Goal: Download file/media

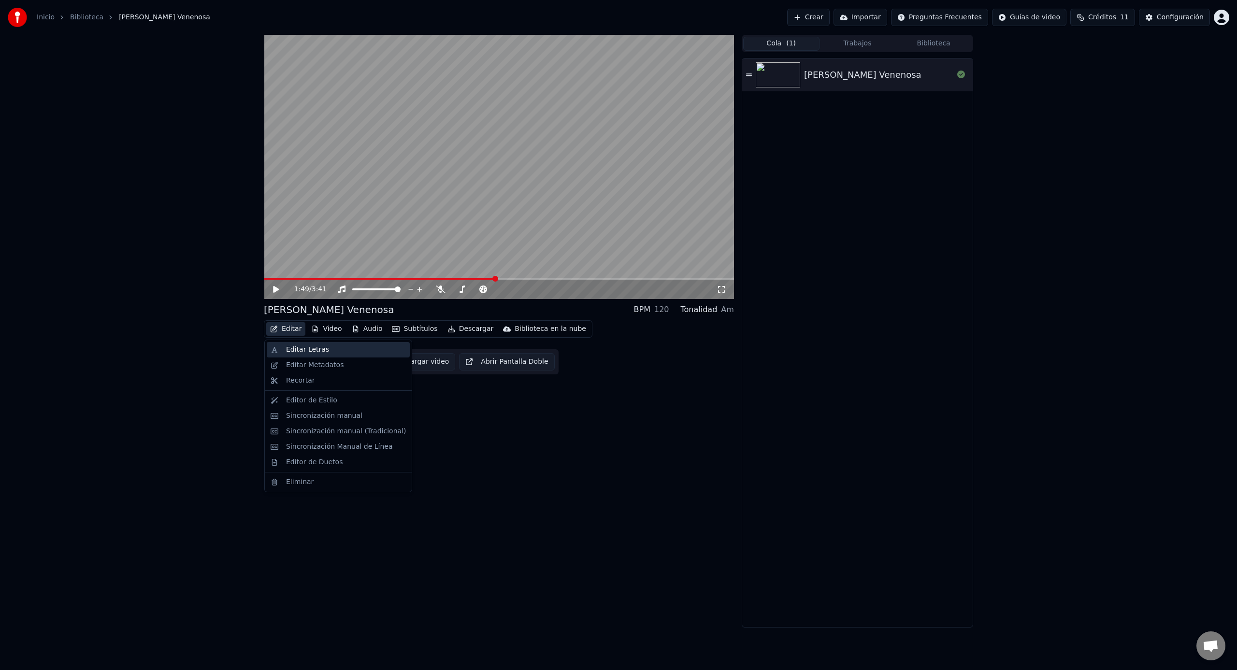
click at [296, 350] on div "Editar Letras" at bounding box center [307, 350] width 43 height 10
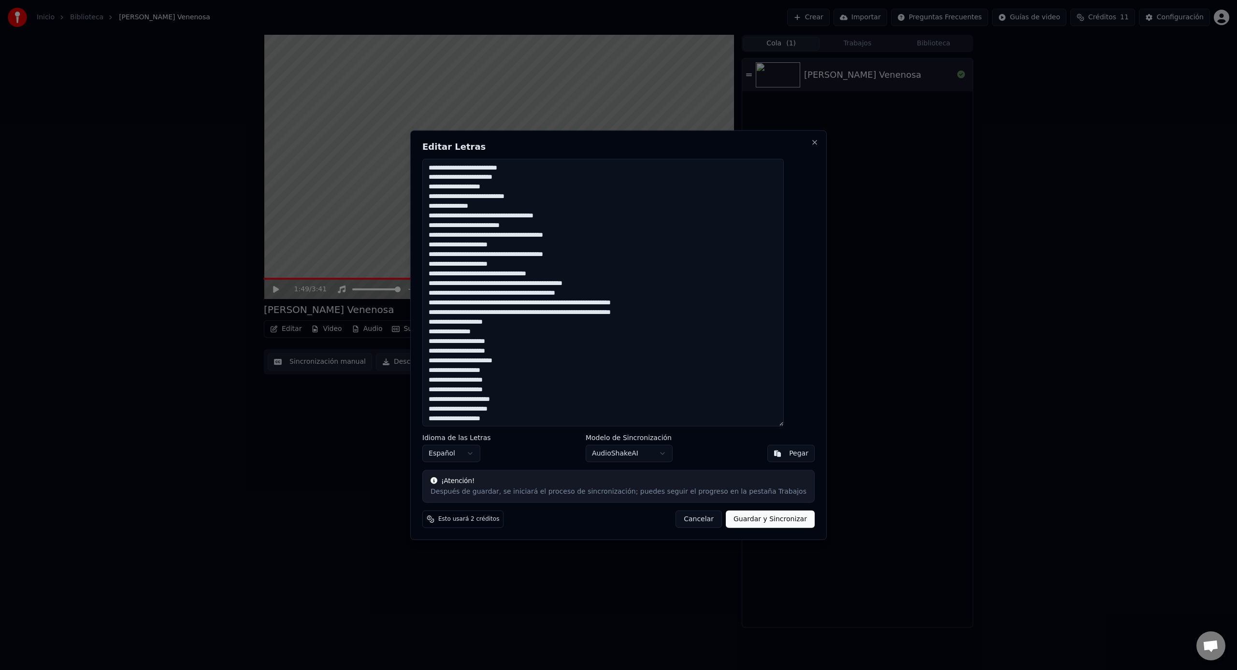
click at [689, 521] on button "Cancelar" at bounding box center [699, 519] width 46 height 17
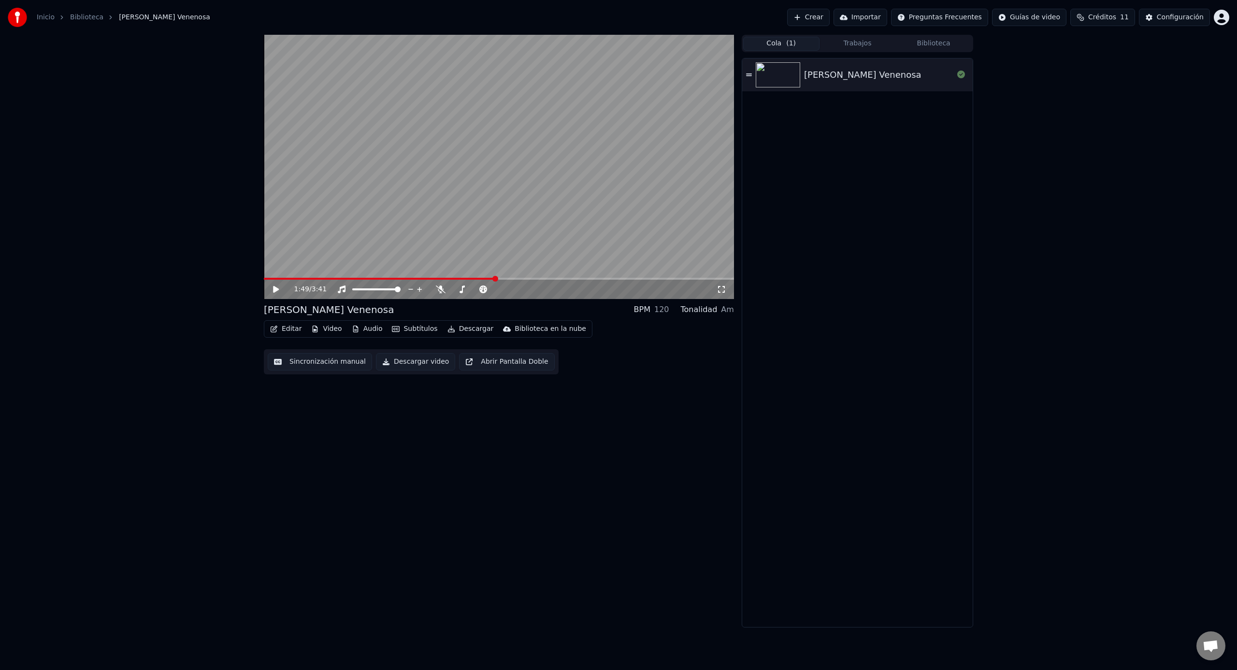
click at [325, 363] on button "Sincronización manual" at bounding box center [320, 361] width 104 height 17
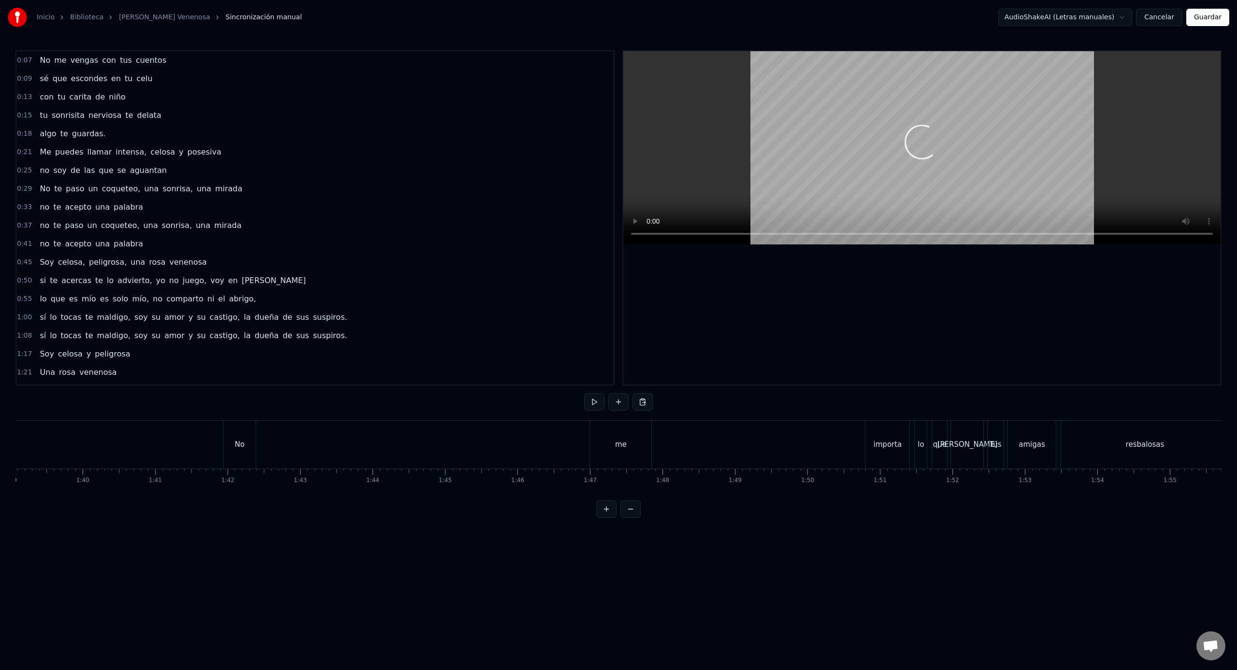
scroll to position [0, 7255]
drag, startPoint x: 545, startPoint y: 454, endPoint x: 584, endPoint y: 454, distance: 38.7
click at [584, 454] on div "No me importa lo que [PERSON_NAME]" at bounding box center [533, 445] width 763 height 48
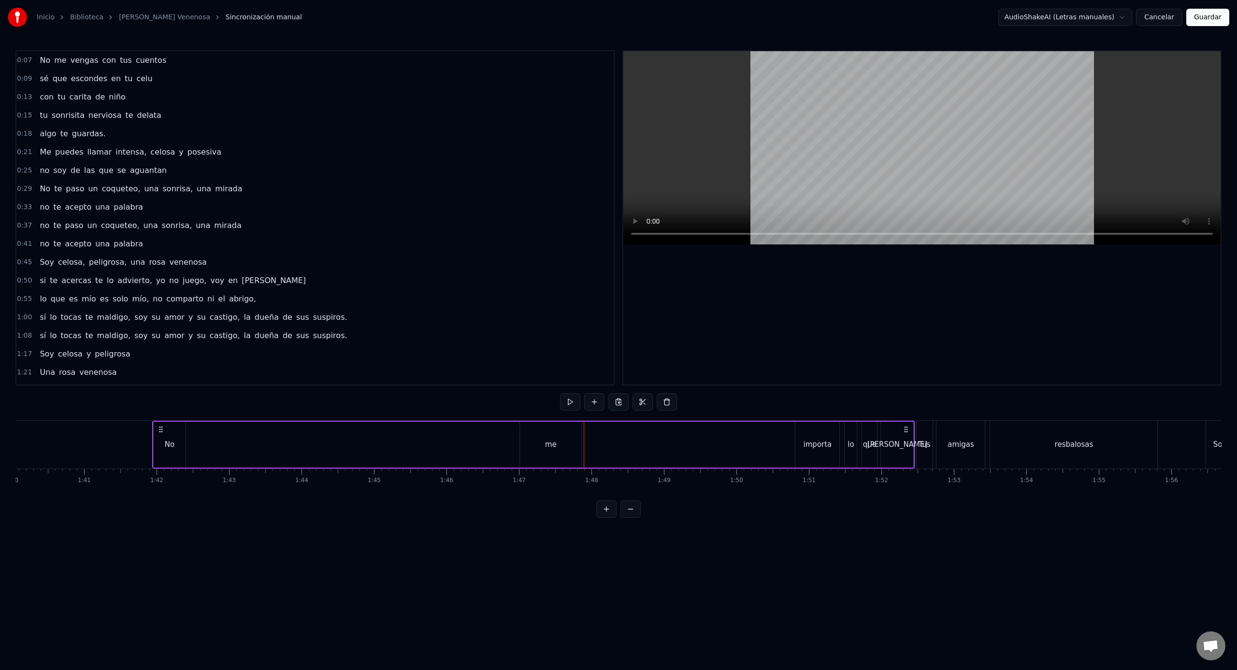
click at [524, 427] on div "me" at bounding box center [550, 445] width 61 height 46
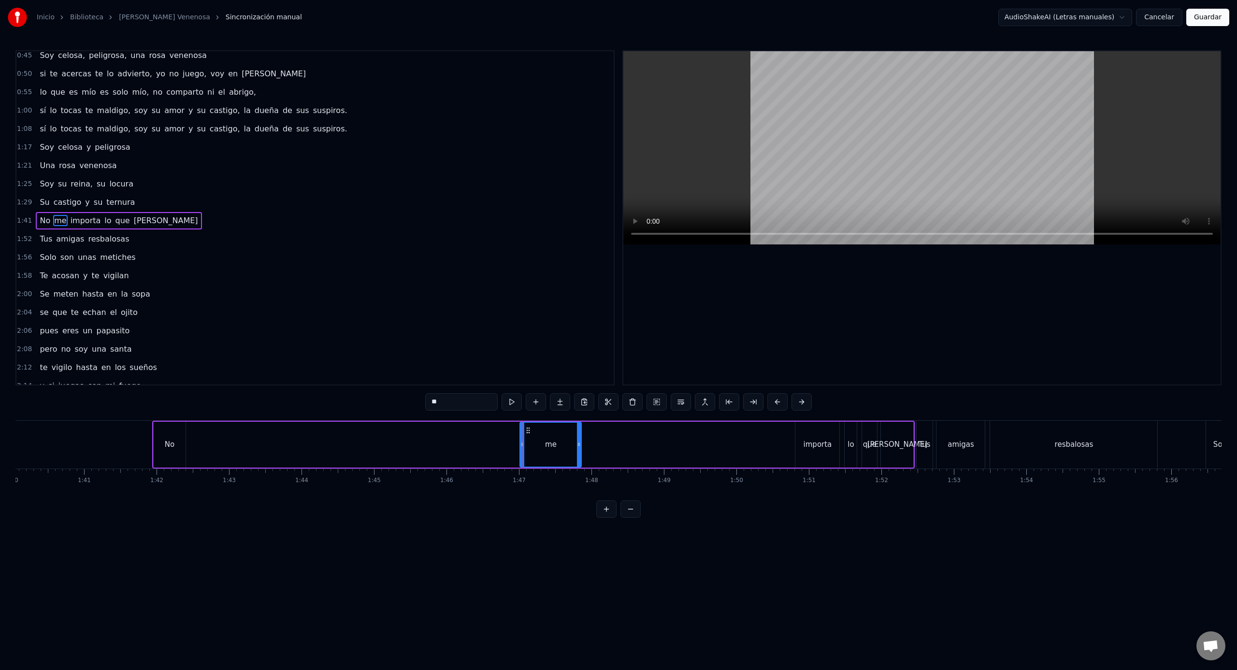
scroll to position [210, 0]
click at [524, 433] on div at bounding box center [526, 445] width 4 height 44
drag, startPoint x: 534, startPoint y: 431, endPoint x: 750, endPoint y: 442, distance: 216.4
click at [750, 442] on div "me" at bounding box center [772, 445] width 58 height 44
click at [165, 427] on div "No" at bounding box center [170, 445] width 32 height 46
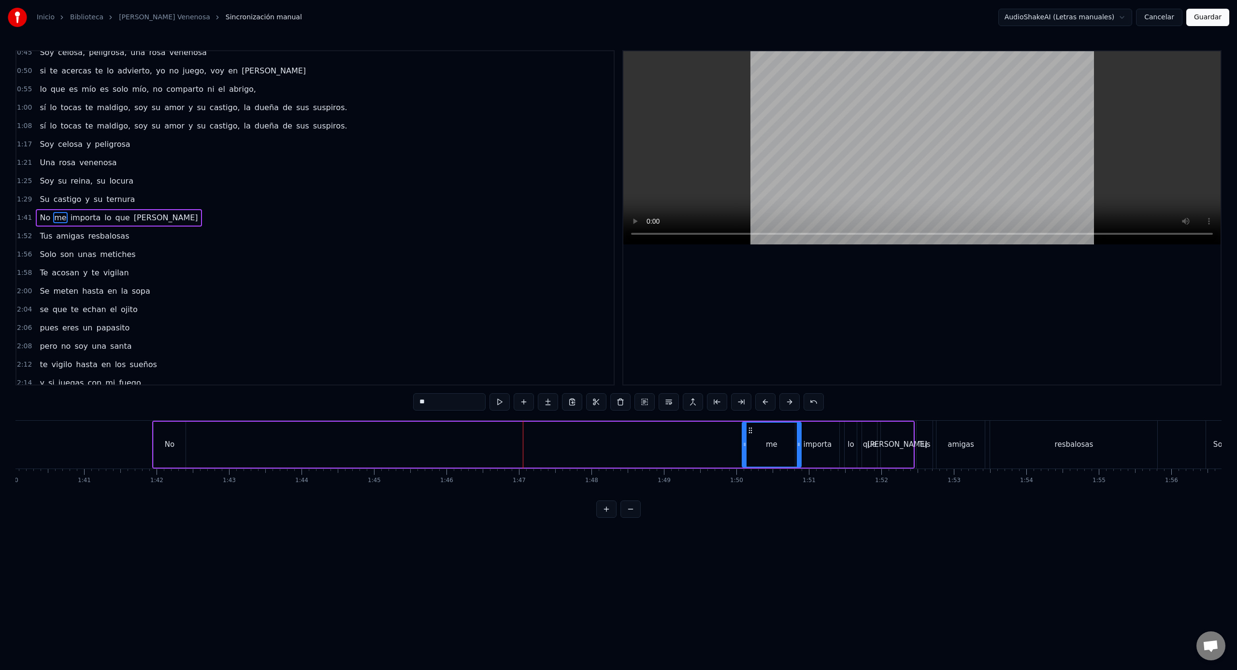
type input "**"
drag, startPoint x: 163, startPoint y: 428, endPoint x: 743, endPoint y: 467, distance: 581.8
click at [743, 467] on div "No" at bounding box center [750, 445] width 33 height 46
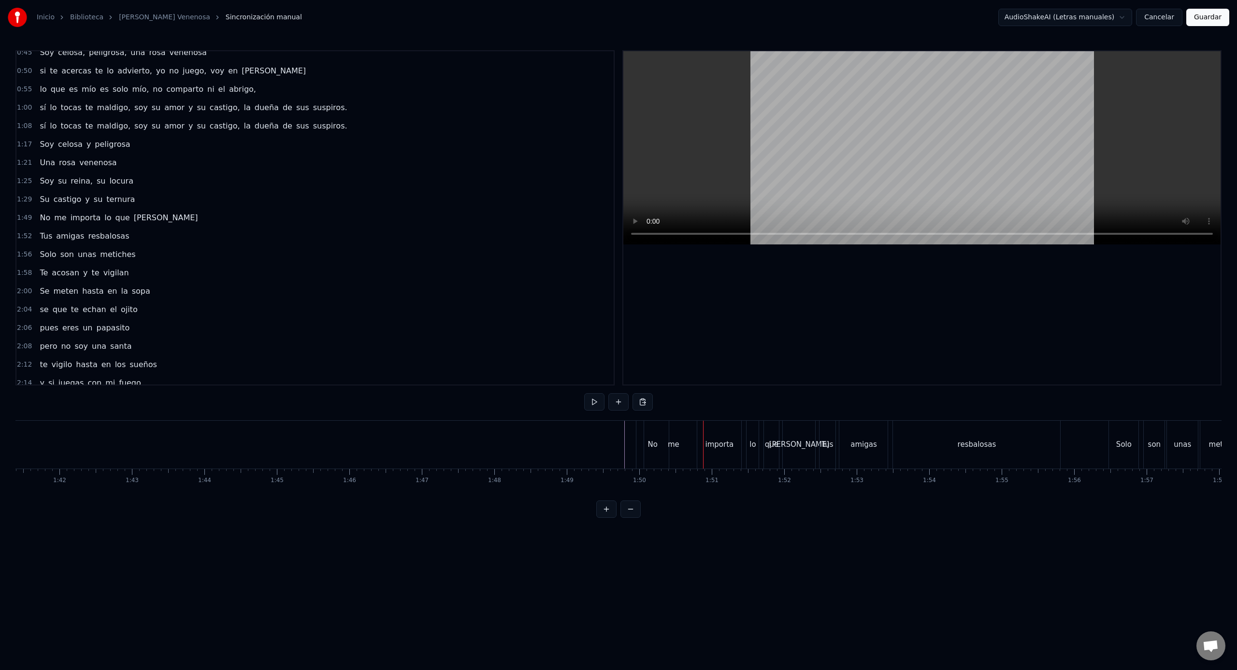
scroll to position [0, 7353]
click at [679, 440] on div "me" at bounding box center [672, 445] width 59 height 48
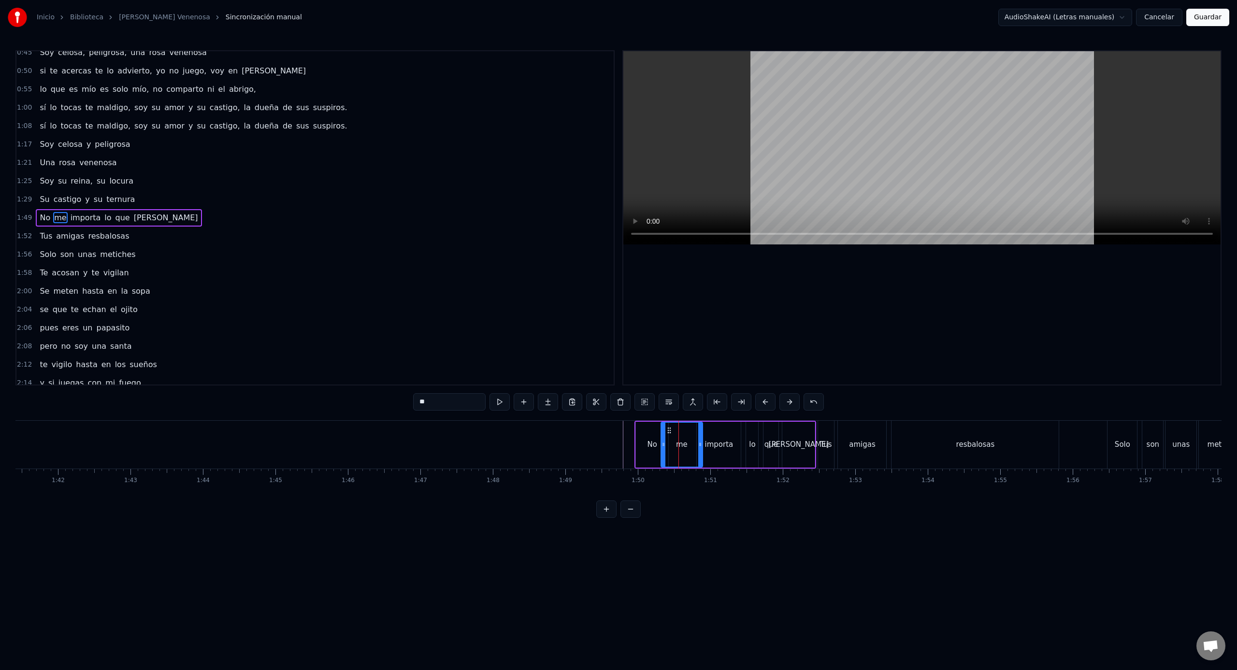
drag, startPoint x: 645, startPoint y: 444, endPoint x: 615, endPoint y: 443, distance: 29.5
click at [662, 444] on icon at bounding box center [664, 445] width 4 height 8
click at [603, 441] on div at bounding box center [698, 445] width 16073 height 48
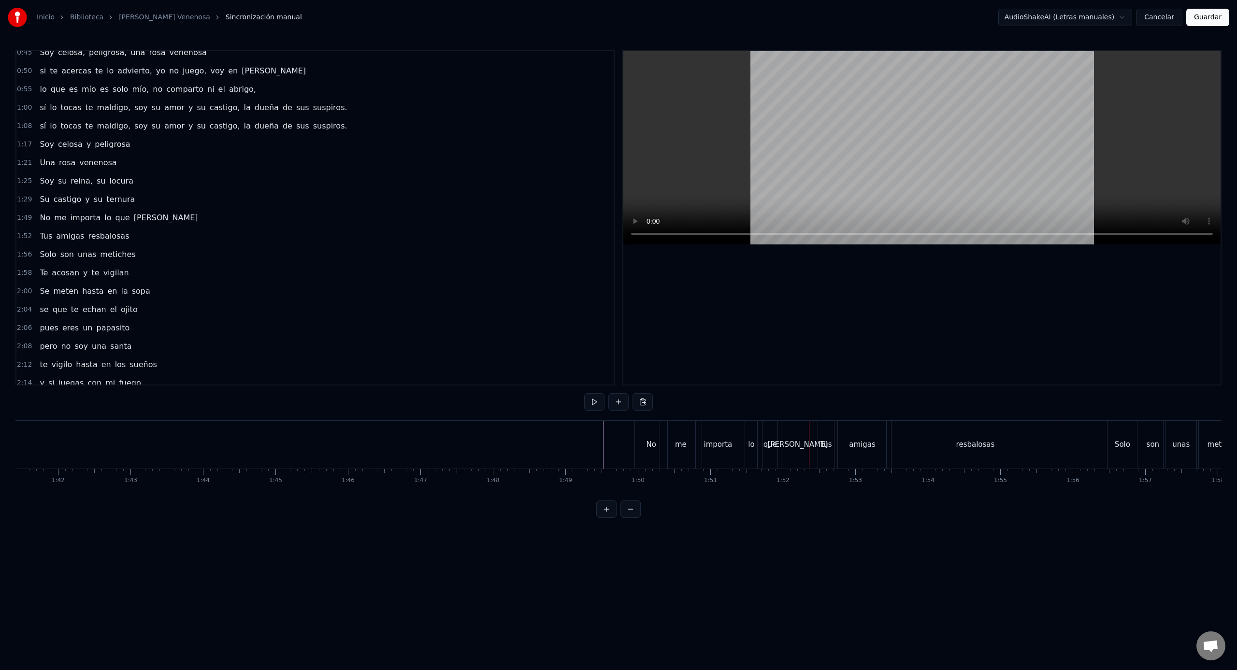
click at [135, 15] on link "[PERSON_NAME] Venenosa" at bounding box center [164, 18] width 91 height 10
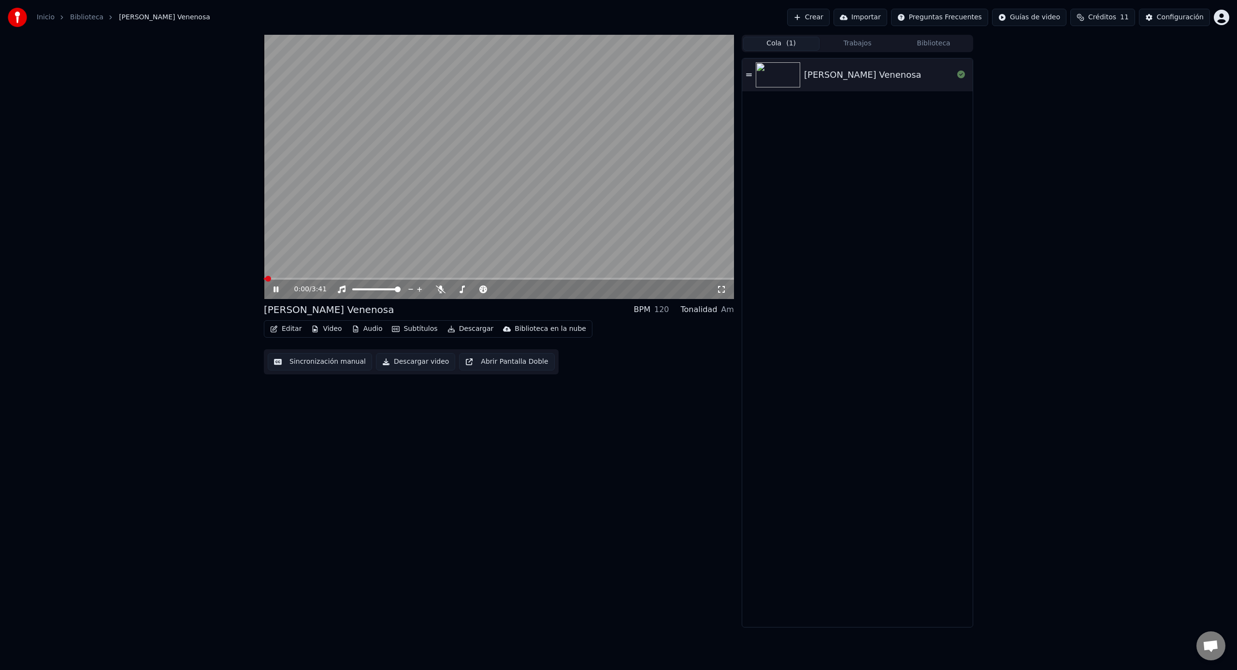
click at [390, 279] on div "0:00 / 3:41" at bounding box center [499, 167] width 470 height 264
click at [391, 280] on div "0:00 / 3:41" at bounding box center [499, 289] width 470 height 19
click at [391, 279] on span at bounding box center [499, 279] width 470 height 2
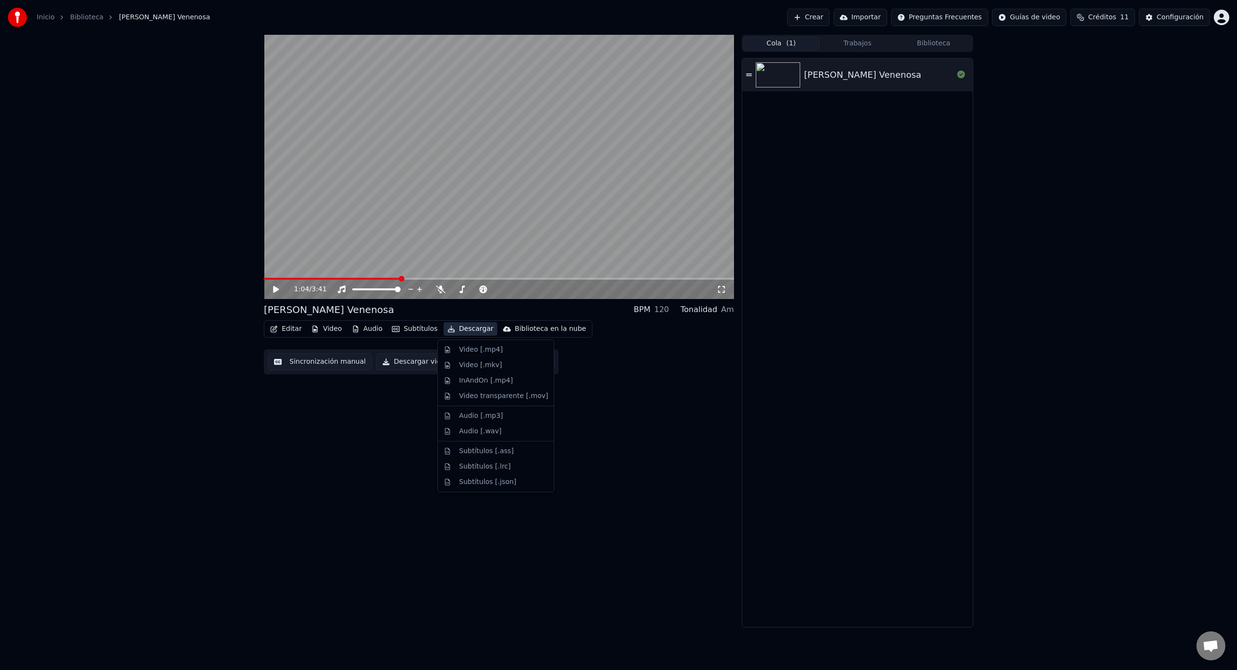
click at [476, 329] on button "Descargar" at bounding box center [471, 329] width 54 height 14
click at [518, 400] on div "Video transparente [.mov]" at bounding box center [503, 397] width 89 height 10
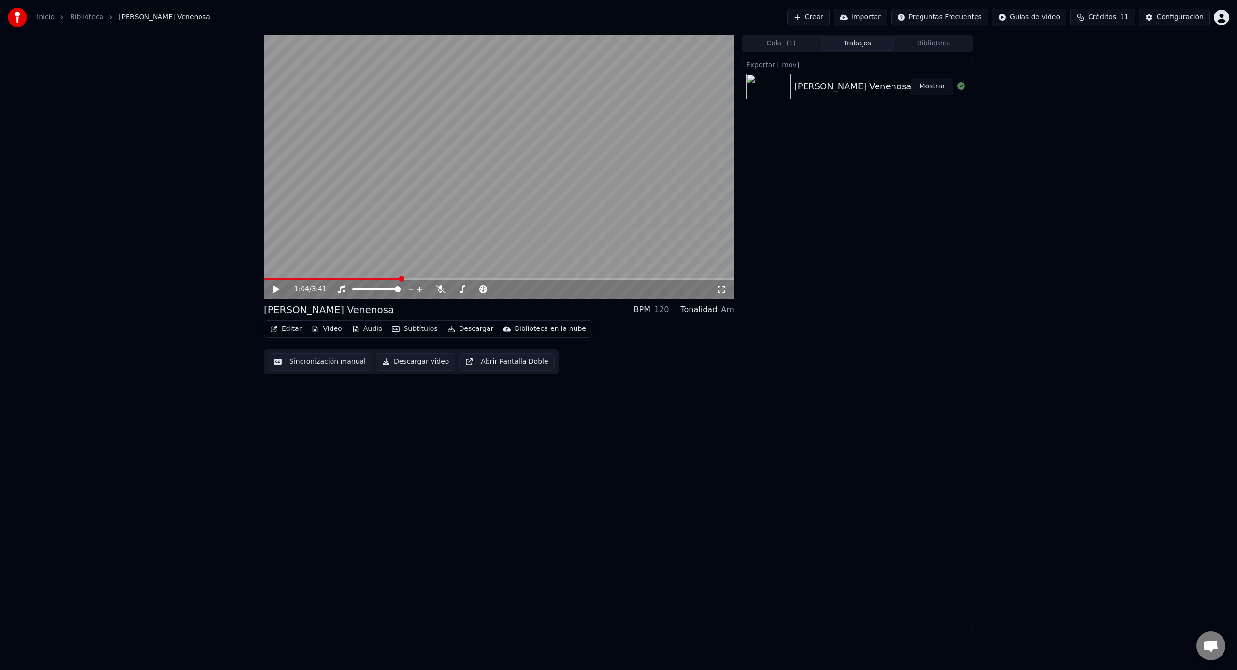
click at [934, 91] on button "Mostrar" at bounding box center [932, 86] width 43 height 17
